Goal: Task Accomplishment & Management: Manage account settings

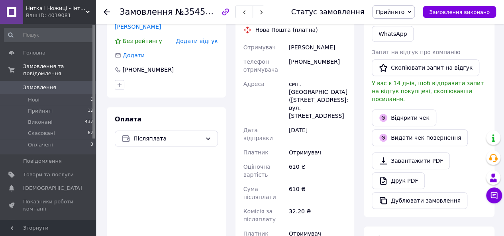
scroll to position [359, 0]
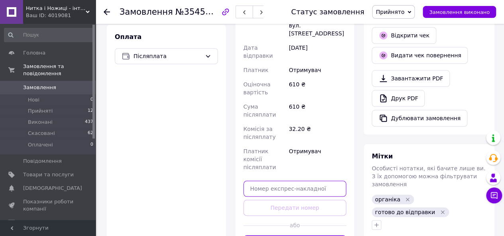
paste input "20451225245940"
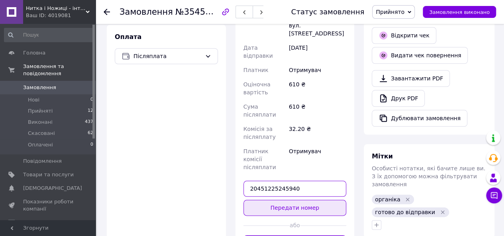
type input "20451225245940"
click at [277, 200] on button "Передати номер" at bounding box center [294, 208] width 103 height 16
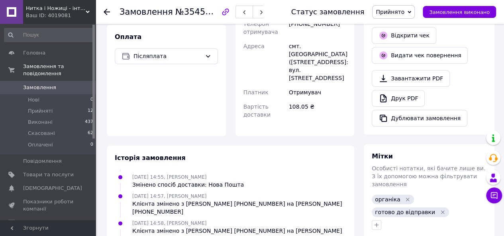
scroll to position [150, 0]
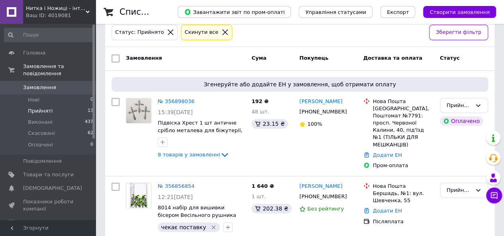
scroll to position [120, 0]
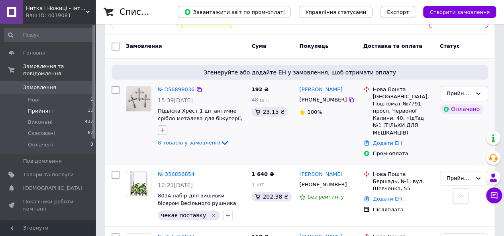
click at [163, 132] on icon "button" at bounding box center [162, 130] width 6 height 6
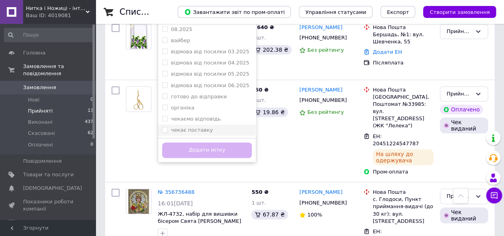
scroll to position [279, 0]
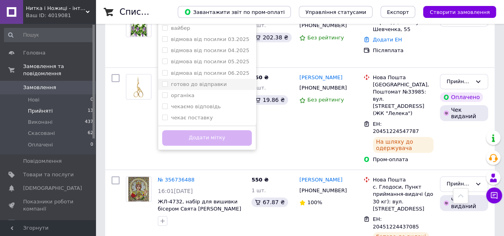
click at [186, 82] on label "готово до відправки" at bounding box center [199, 84] width 56 height 6
checkbox input "true"
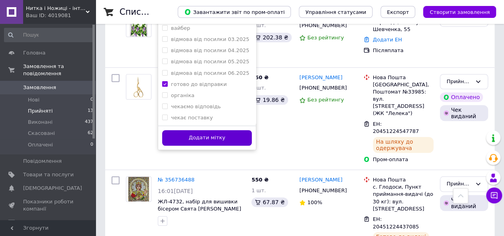
click at [194, 139] on button "Додати мітку" at bounding box center [207, 138] width 90 height 16
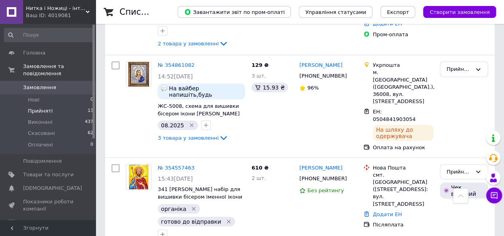
scroll to position [850, 0]
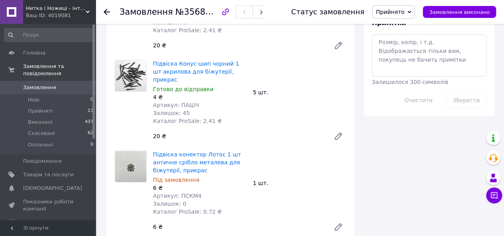
scroll to position [558, 0]
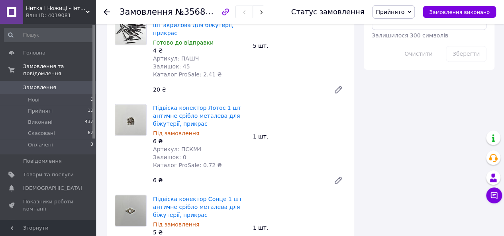
click at [339, 177] on icon at bounding box center [338, 180] width 6 height 6
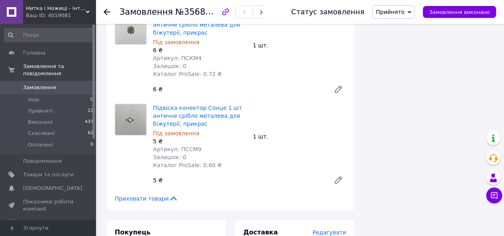
scroll to position [677, 0]
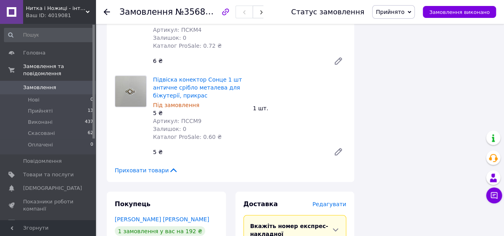
click at [337, 149] on icon at bounding box center [338, 152] width 6 height 6
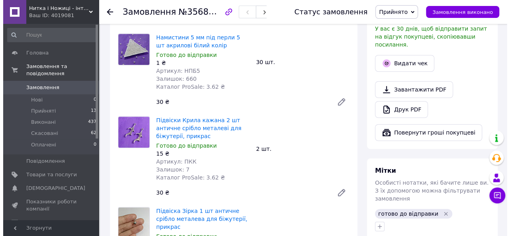
scroll to position [239, 0]
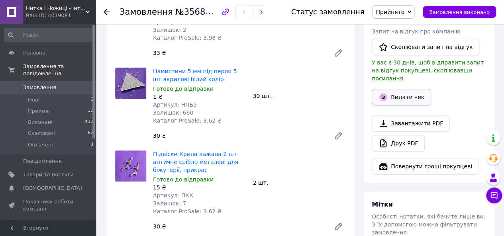
click at [391, 89] on button "Видати чек" at bounding box center [401, 97] width 59 height 17
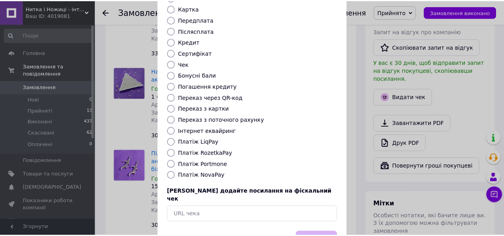
scroll to position [105, 0]
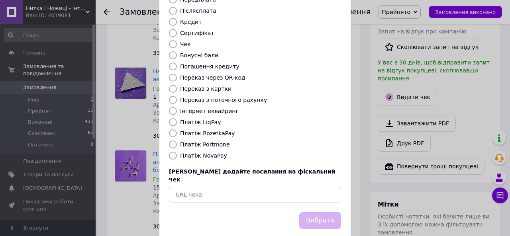
click at [202, 130] on label "Платіж RozetkaPay" at bounding box center [207, 133] width 55 height 6
click at [177, 129] on input "Платіж RozetkaPay" at bounding box center [173, 133] width 8 height 8
radio input "true"
click at [320, 212] on button "Вибрати" at bounding box center [320, 220] width 42 height 17
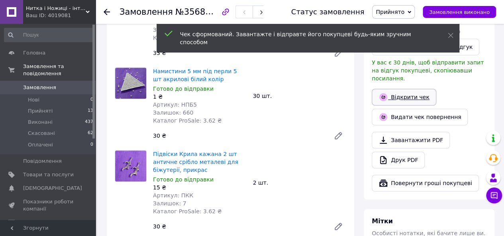
click at [390, 89] on link "Відкрити чек" at bounding box center [404, 97] width 65 height 17
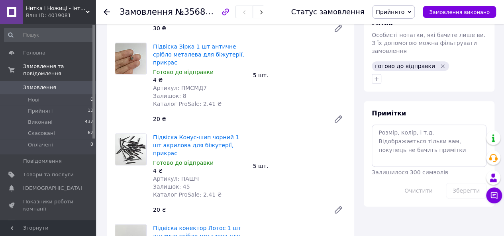
scroll to position [438, 0]
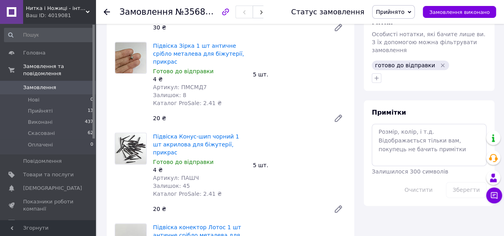
click at [339, 206] on icon at bounding box center [338, 209] width 6 height 6
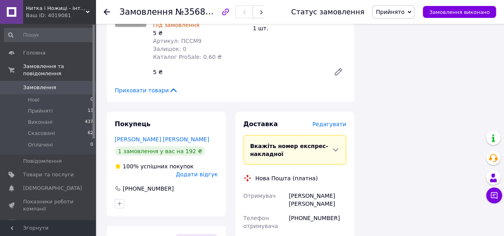
scroll to position [797, 0]
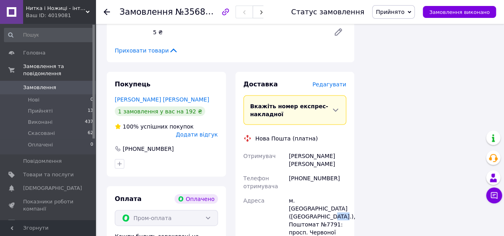
drag, startPoint x: 294, startPoint y: 177, endPoint x: 305, endPoint y: 177, distance: 10.8
click at [305, 194] on div "м. Київ (Київська обл.), Поштомат №7791: просп. Червоної Калини, 40, під'їзд №1…" at bounding box center [317, 229] width 61 height 70
copy div "7791"
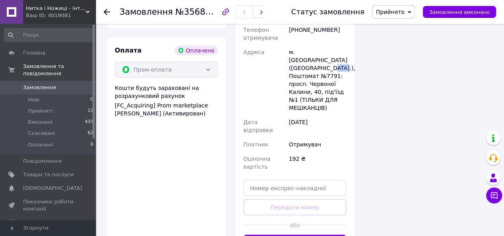
scroll to position [956, 0]
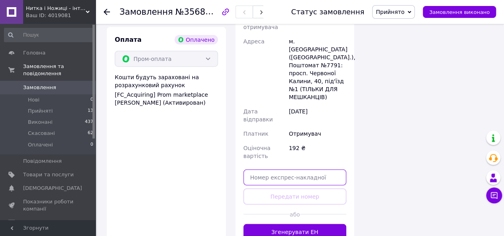
paste input "20451225288690"
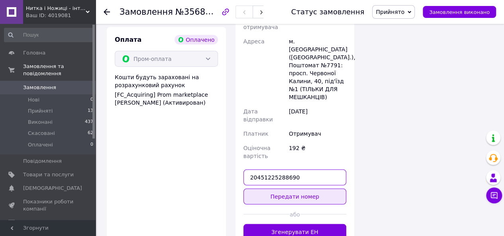
type input "20451225288690"
click at [305, 189] on button "Передати номер" at bounding box center [294, 197] width 103 height 16
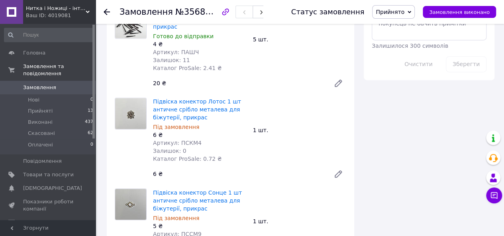
scroll to position [558, 0]
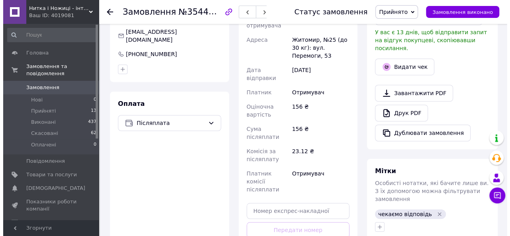
scroll to position [80, 0]
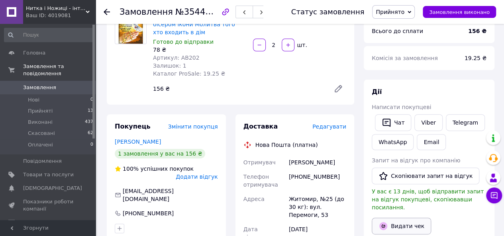
click at [390, 218] on button "Видати чек" at bounding box center [401, 226] width 59 height 17
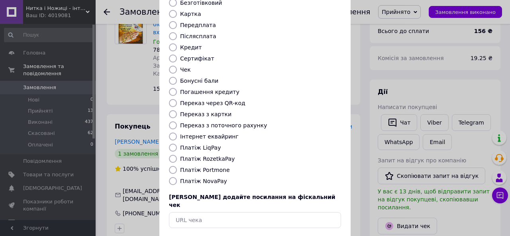
click at [210, 178] on label "Платіж NovaPay" at bounding box center [203, 181] width 47 height 6
click at [177, 177] on input "Платіж NovaPay" at bounding box center [173, 181] width 8 height 8
radio input "true"
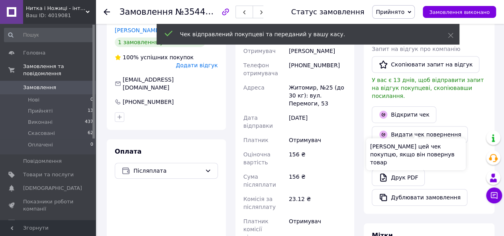
scroll to position [199, 0]
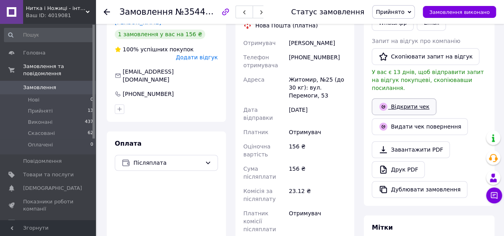
click at [402, 98] on link "Відкрити чек" at bounding box center [404, 106] width 65 height 17
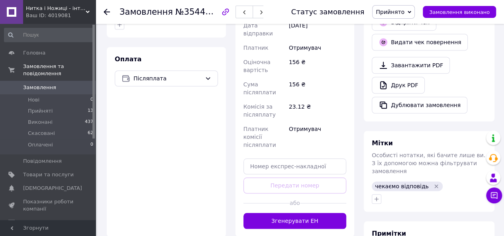
scroll to position [319, 0]
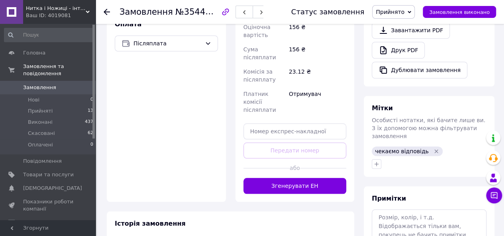
click at [433, 148] on icon "Видалити мітку" at bounding box center [436, 151] width 6 height 6
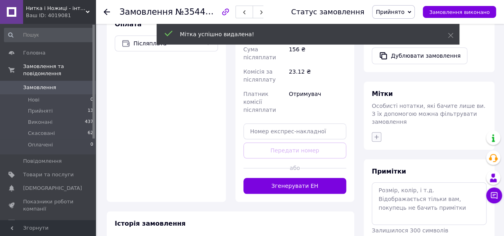
click at [375, 117] on div "Мітки Особисті нотатки, які бачите лише ви. З їх допомогою можна фільтрувати за…" at bounding box center [429, 116] width 131 height 68
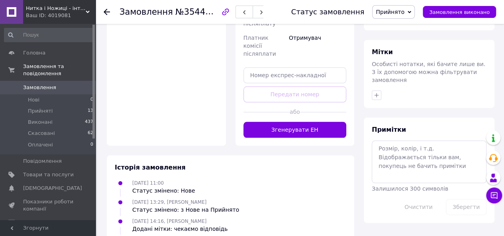
scroll to position [359, 0]
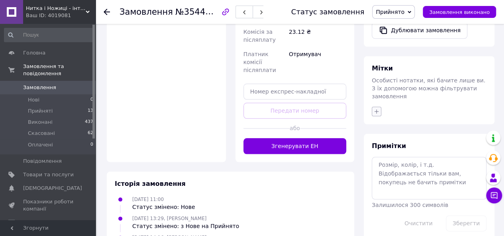
click at [376, 109] on icon "button" at bounding box center [377, 111] width 4 height 4
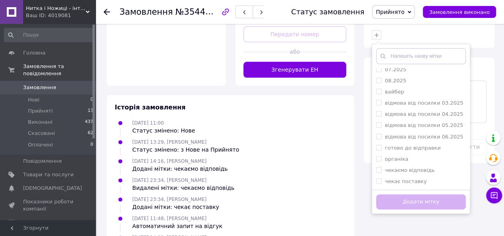
scroll to position [438, 0]
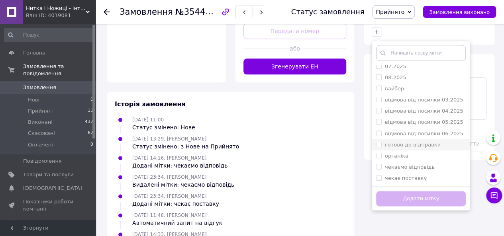
click at [401, 142] on label "готово до відправки" at bounding box center [413, 145] width 56 height 6
checkbox input "true"
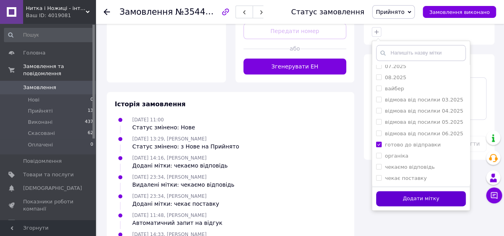
click at [411, 191] on button "Додати мітку" at bounding box center [421, 199] width 90 height 16
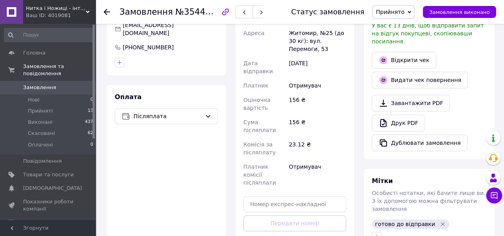
scroll to position [279, 0]
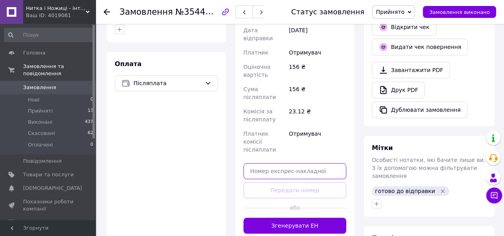
paste input "20451225255970"
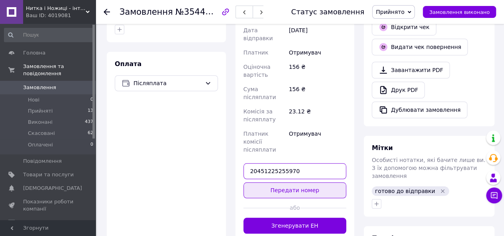
type input "20451225255970"
click at [294, 182] on button "Передати номер" at bounding box center [294, 190] width 103 height 16
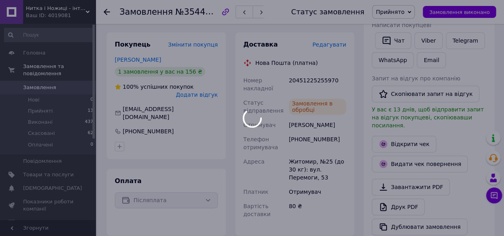
scroll to position [120, 0]
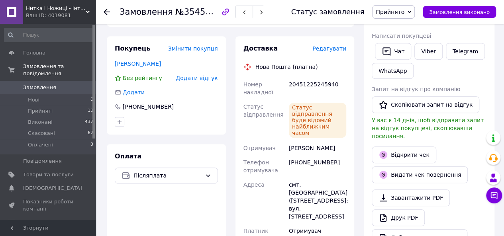
scroll to position [199, 0]
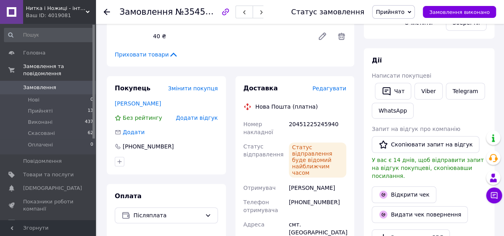
click at [331, 91] on span "Редагувати" at bounding box center [329, 88] width 34 height 6
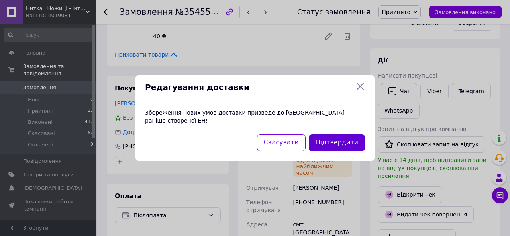
click at [333, 139] on button "Підтвердити" at bounding box center [337, 142] width 56 height 17
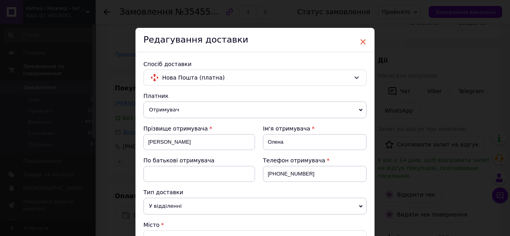
click at [362, 39] on span "×" at bounding box center [362, 42] width 7 height 14
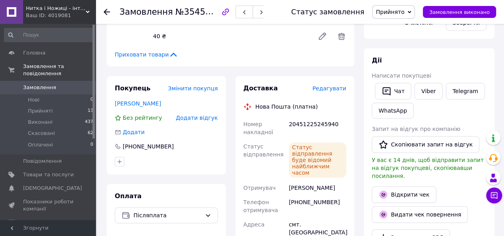
click at [190, 89] on span "Змінити покупця" at bounding box center [193, 88] width 50 height 6
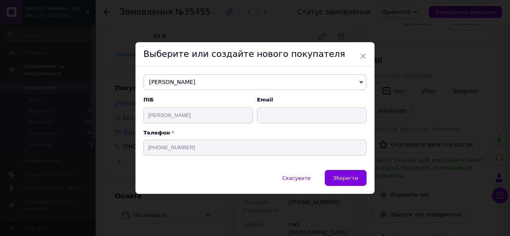
click at [177, 83] on span "[PERSON_NAME]" at bounding box center [254, 83] width 223 height 16
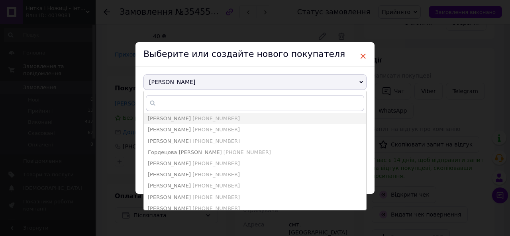
click at [364, 53] on span "×" at bounding box center [362, 56] width 7 height 14
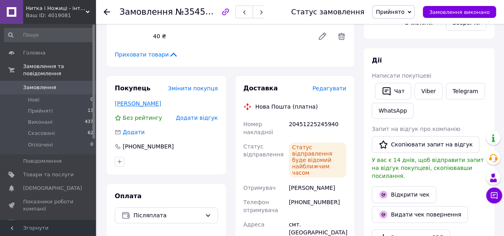
click at [145, 102] on link "[PERSON_NAME]" at bounding box center [138, 103] width 46 height 6
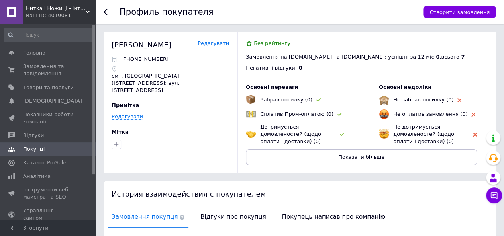
click at [212, 40] on link "Редагувати" at bounding box center [213, 44] width 31 height 8
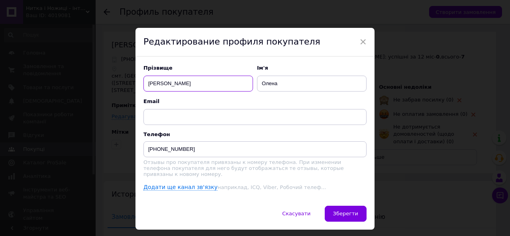
click at [178, 83] on input "[PERSON_NAME]" at bounding box center [198, 84] width 110 height 16
click at [167, 85] on input "Лабунскька" at bounding box center [198, 84] width 110 height 16
type input "[PERSON_NAME]"
click at [343, 211] on span "Зберегти" at bounding box center [345, 214] width 25 height 6
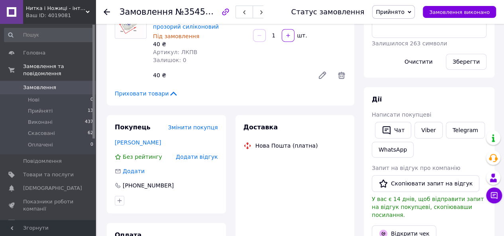
scroll to position [167, 0]
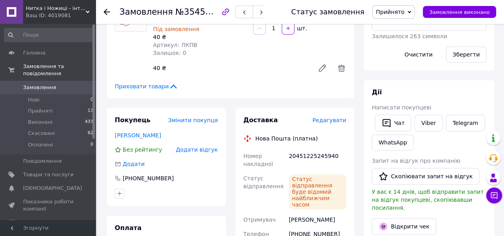
click at [205, 122] on span "Змінити покупця" at bounding box center [193, 120] width 50 height 6
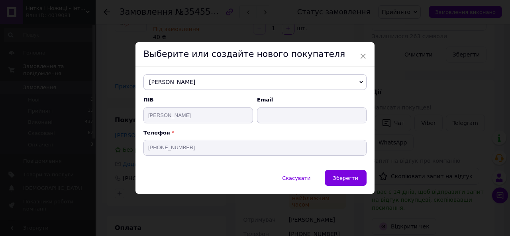
click at [200, 88] on span "Лабунская Олена" at bounding box center [254, 83] width 223 height 16
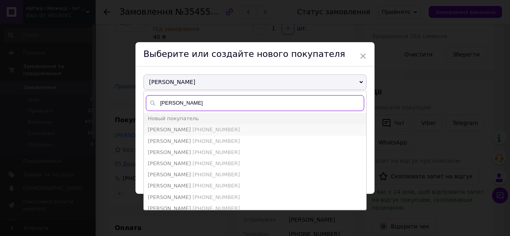
type input "олена"
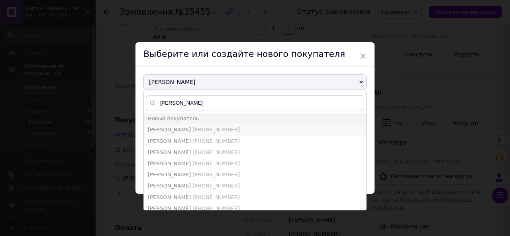
click at [192, 130] on span "[PHONE_NUMBER]" at bounding box center [215, 130] width 47 height 6
type input "Лабунська Олена"
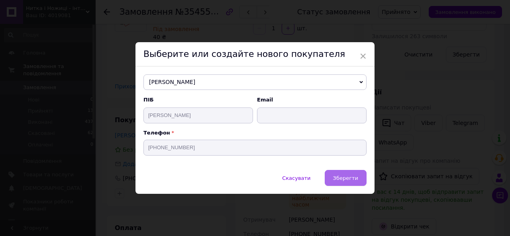
click at [342, 183] on button "Зберегти" at bounding box center [346, 178] width 42 height 16
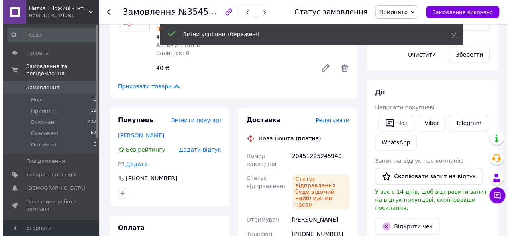
scroll to position [177, 0]
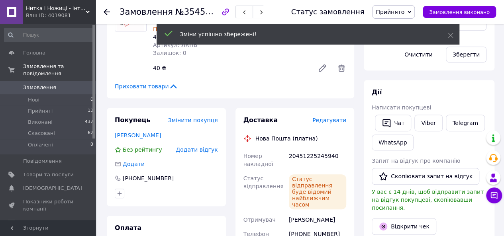
click at [332, 122] on span "Редагувати" at bounding box center [329, 120] width 34 height 6
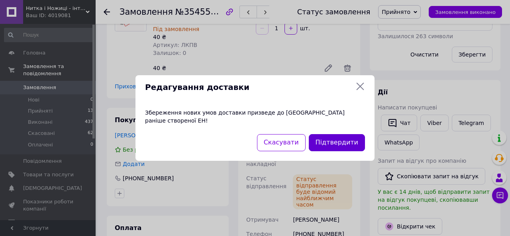
click at [337, 139] on button "Підтвердити" at bounding box center [337, 142] width 56 height 17
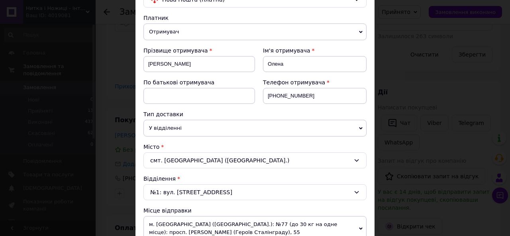
scroll to position [80, 0]
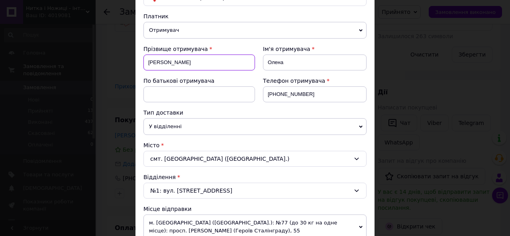
click at [184, 63] on input "Лабунская" at bounding box center [199, 63] width 112 height 16
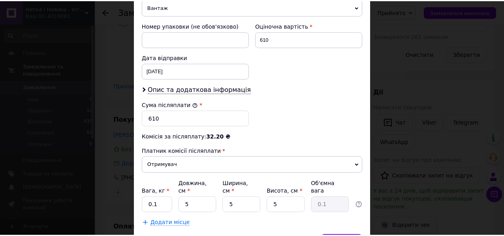
scroll to position [375, 0]
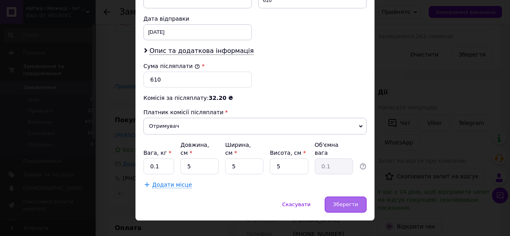
type input "Лабунська"
click at [343, 202] on span "Зберегти" at bounding box center [345, 205] width 25 height 6
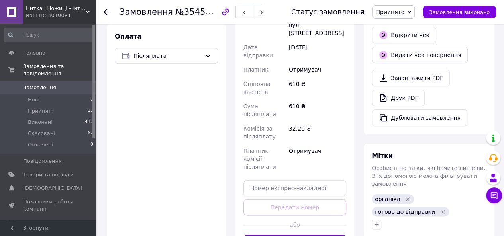
scroll to position [367, 0]
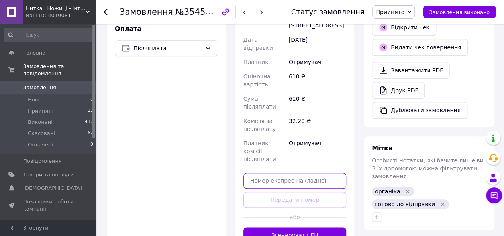
paste input "20451225250290"
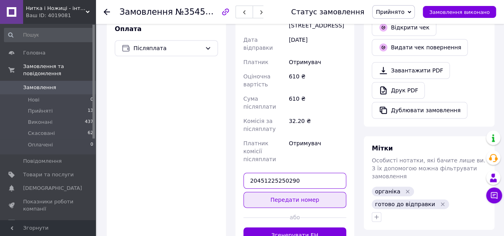
type input "20451225250290"
click at [291, 192] on button "Передати номер" at bounding box center [294, 200] width 103 height 16
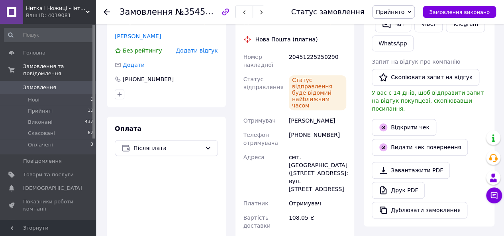
scroll to position [266, 0]
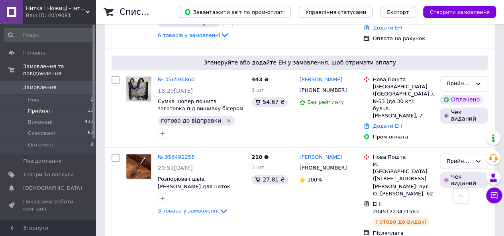
scroll to position [571, 0]
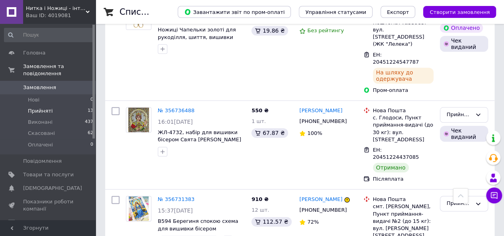
scroll to position [369, 0]
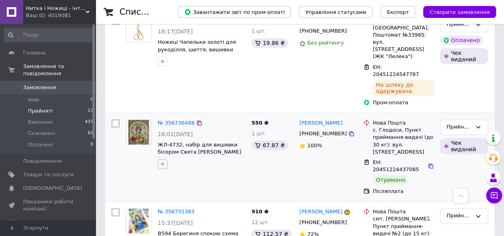
click at [161, 161] on icon "button" at bounding box center [162, 164] width 6 height 6
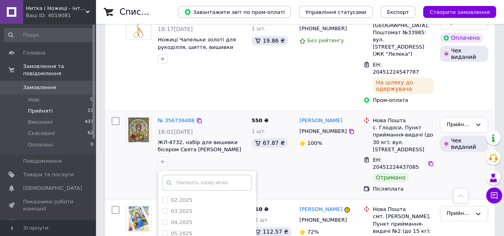
scroll to position [409, 0]
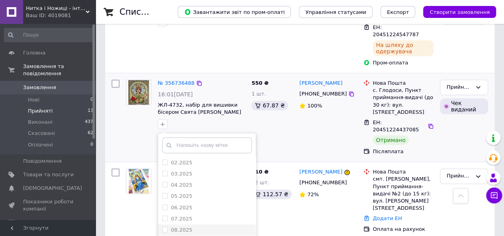
click at [196, 225] on li "08.2025" at bounding box center [207, 230] width 98 height 11
checkbox input "true"
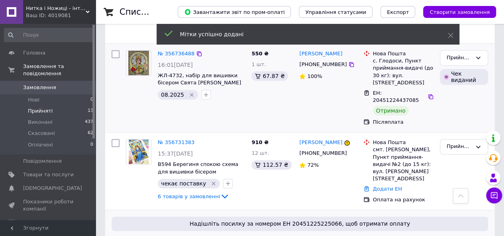
scroll to position [369, 0]
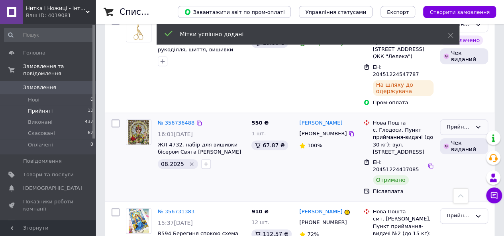
click at [454, 123] on div "Прийнято" at bounding box center [459, 127] width 25 height 8
click at [448, 137] on li "Виконано" at bounding box center [463, 144] width 47 height 15
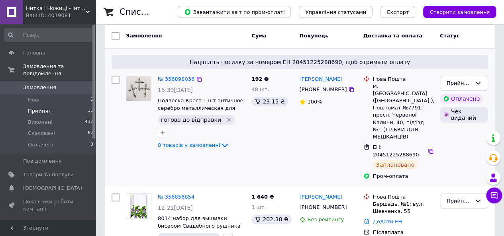
scroll to position [249, 0]
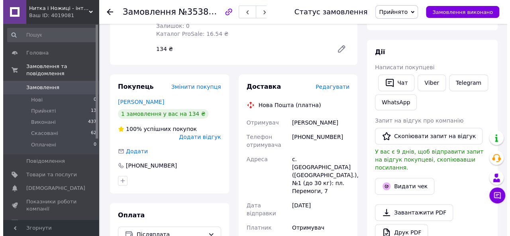
scroll to position [159, 0]
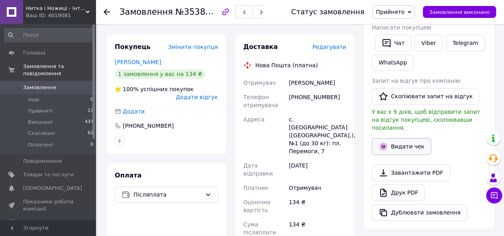
click at [400, 138] on button "Видати чек" at bounding box center [401, 146] width 59 height 17
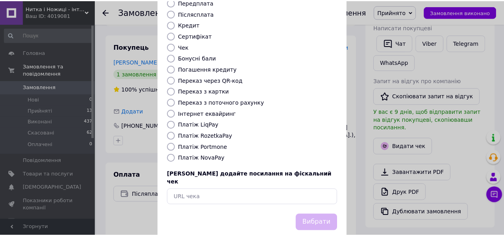
scroll to position [105, 0]
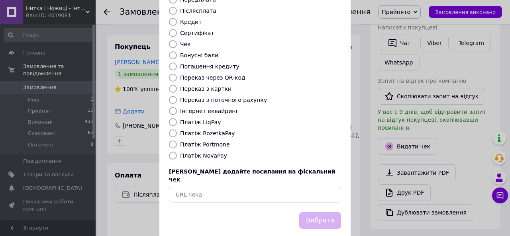
click at [209, 153] on label "Платіж NovaPay" at bounding box center [203, 156] width 47 height 6
click at [177, 152] on input "Платіж NovaPay" at bounding box center [173, 156] width 8 height 8
radio input "true"
click at [318, 212] on button "Вибрати" at bounding box center [320, 220] width 42 height 17
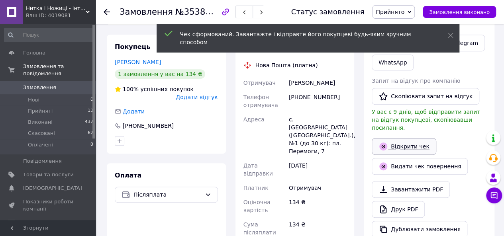
click at [407, 138] on link "Відкрити чек" at bounding box center [404, 146] width 65 height 17
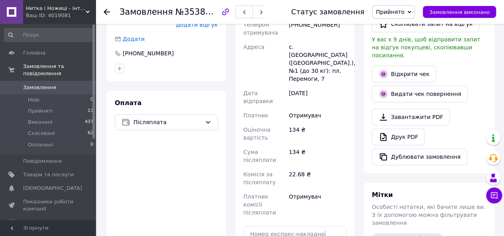
scroll to position [279, 0]
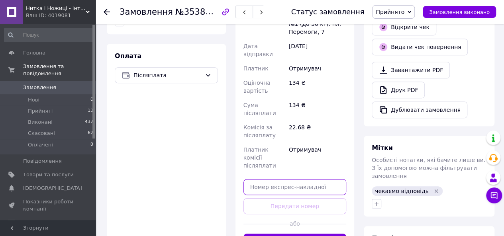
paste input "20451225299293"
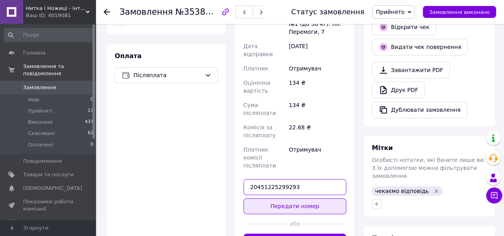
type input "20451225299293"
click at [300, 198] on button "Передати номер" at bounding box center [294, 206] width 103 height 16
